Goal: Task Accomplishment & Management: Manage account settings

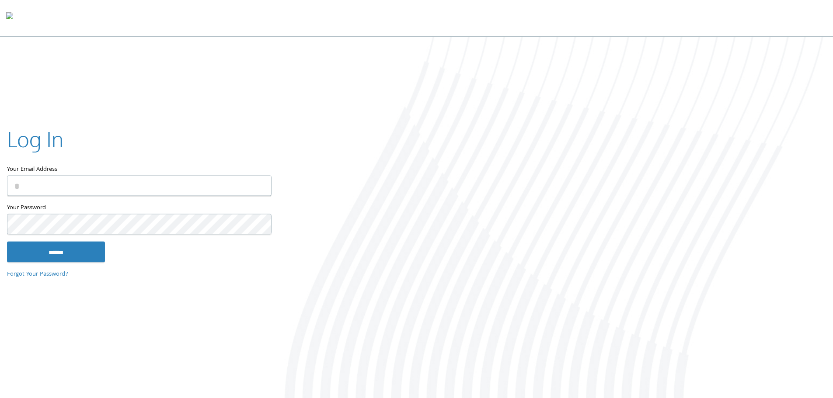
click at [118, 182] on input "Your Email Address" at bounding box center [139, 185] width 264 height 21
type input "**********"
click at [47, 254] on input "******" at bounding box center [56, 251] width 98 height 21
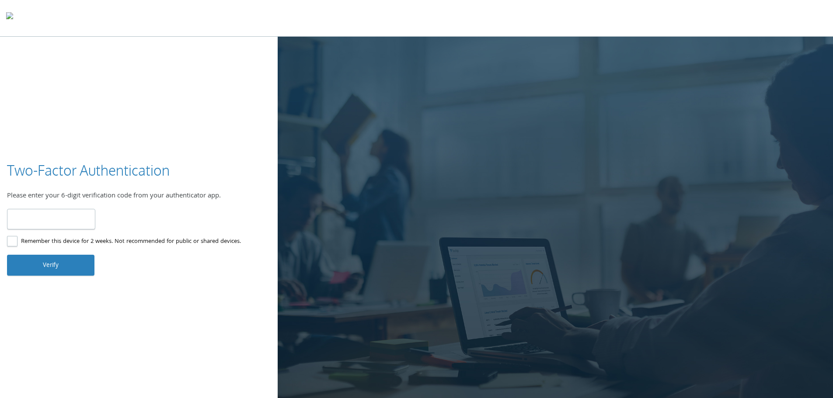
type input "******"
